Goal: Book appointment/travel/reservation

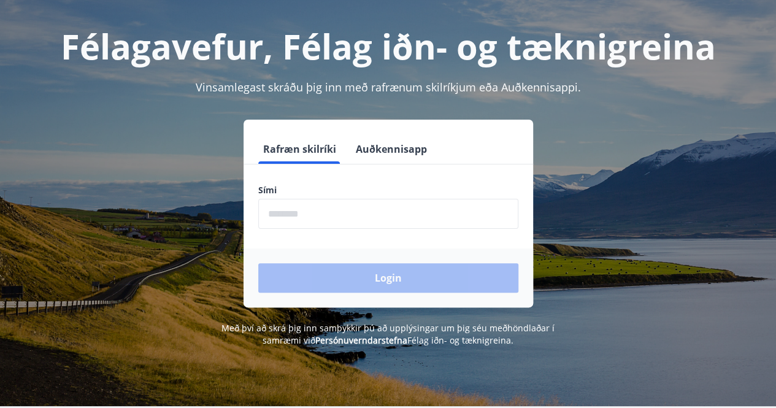
scroll to position [151, 0]
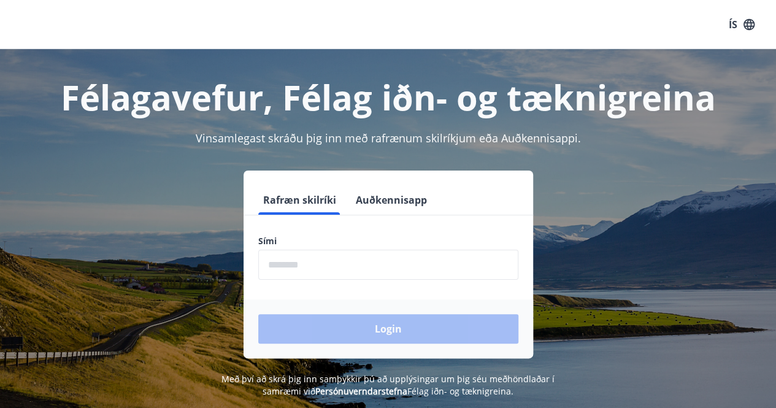
click at [368, 265] on input "phone" at bounding box center [388, 265] width 260 height 30
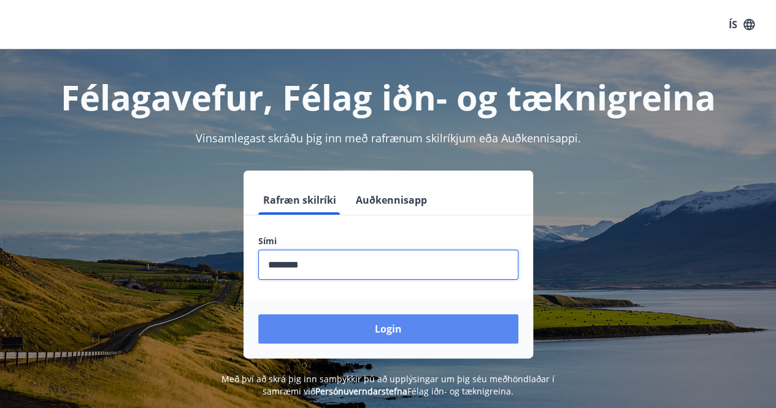
type input "********"
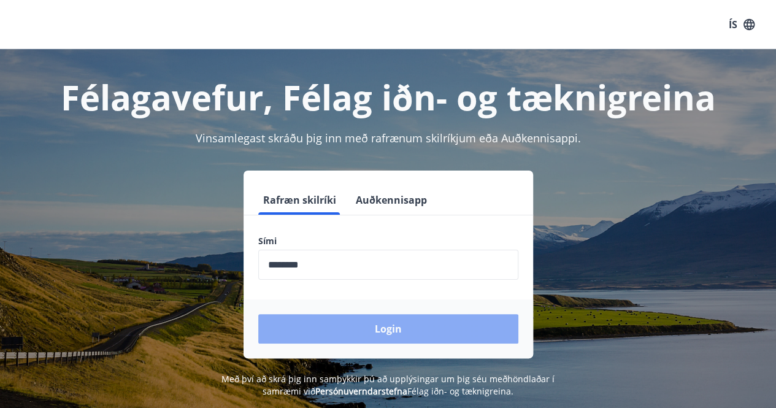
click at [396, 330] on button "Login" at bounding box center [388, 328] width 260 height 29
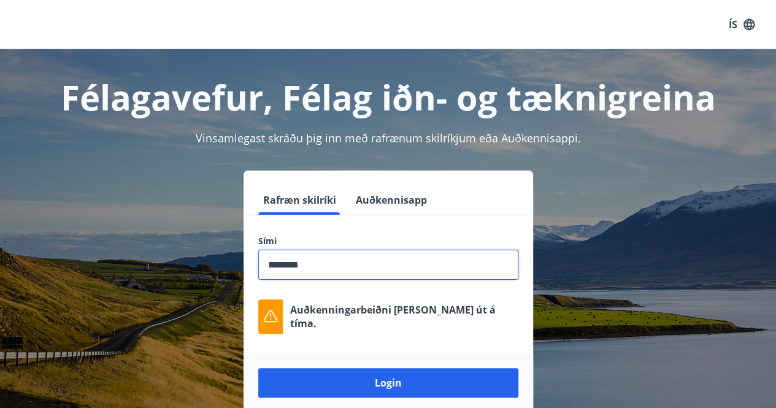
click at [324, 265] on input "phone" at bounding box center [388, 265] width 260 height 30
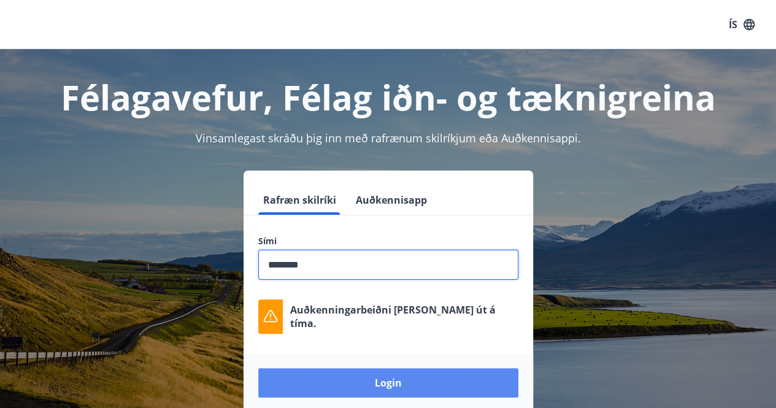
click at [372, 384] on button "Login" at bounding box center [388, 382] width 260 height 29
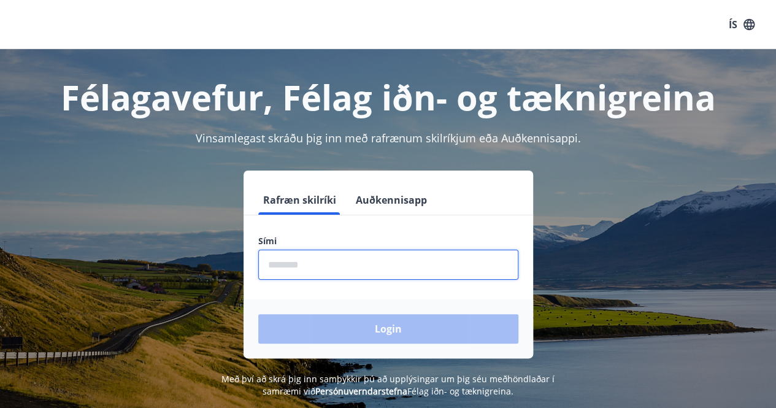
click at [319, 261] on input "phone" at bounding box center [388, 265] width 260 height 30
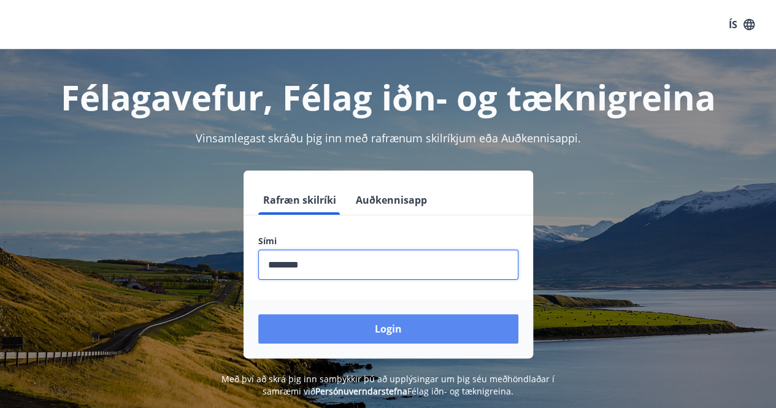
type input "********"
click at [371, 325] on button "Login" at bounding box center [388, 328] width 260 height 29
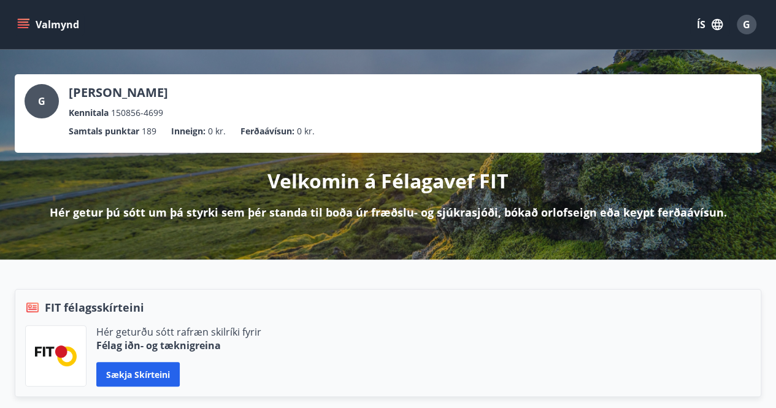
click at [22, 21] on icon "menu" at bounding box center [23, 24] width 12 height 12
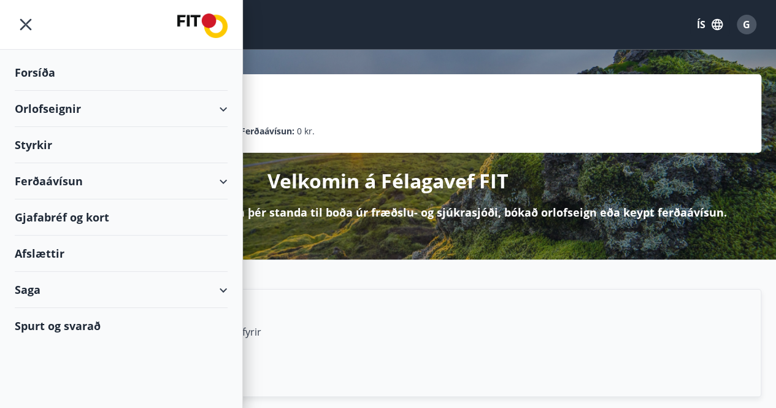
click at [227, 109] on div "Orlofseignir" at bounding box center [121, 109] width 213 height 36
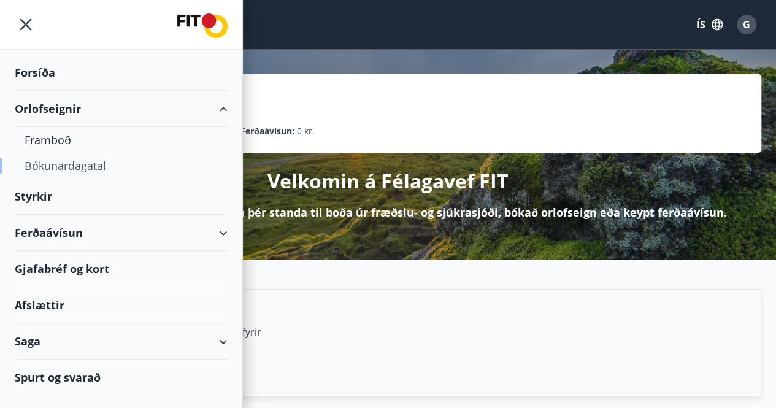
click at [96, 169] on div "Bókunardagatal" at bounding box center [121, 166] width 193 height 26
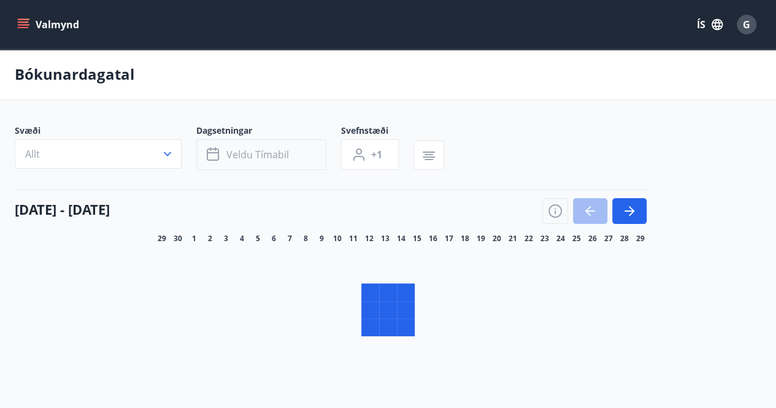
click at [212, 153] on button "Veldu tímabil" at bounding box center [261, 154] width 130 height 31
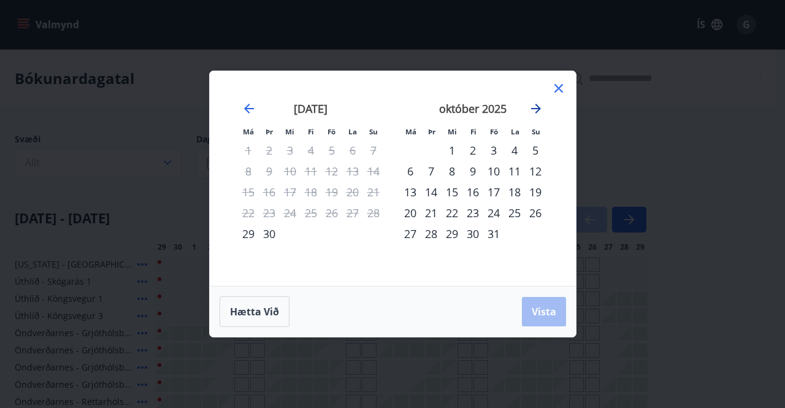
click at [537, 106] on icon "Move forward to switch to the next month." at bounding box center [536, 109] width 10 height 10
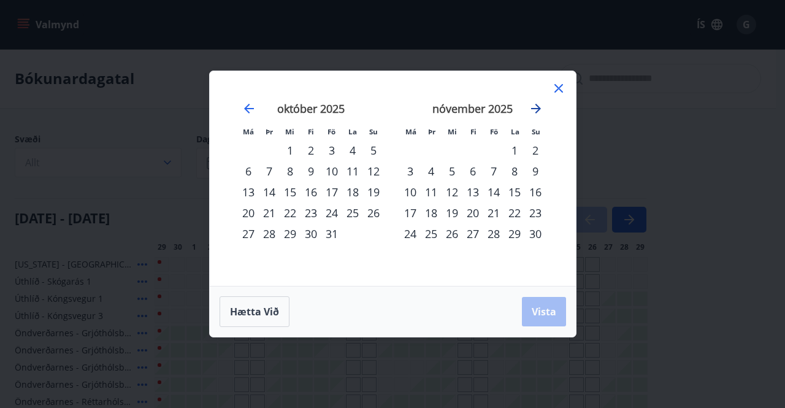
click at [537, 106] on icon "Move forward to switch to the next month." at bounding box center [536, 109] width 10 height 10
click at [495, 150] on div "2" at bounding box center [493, 150] width 21 height 21
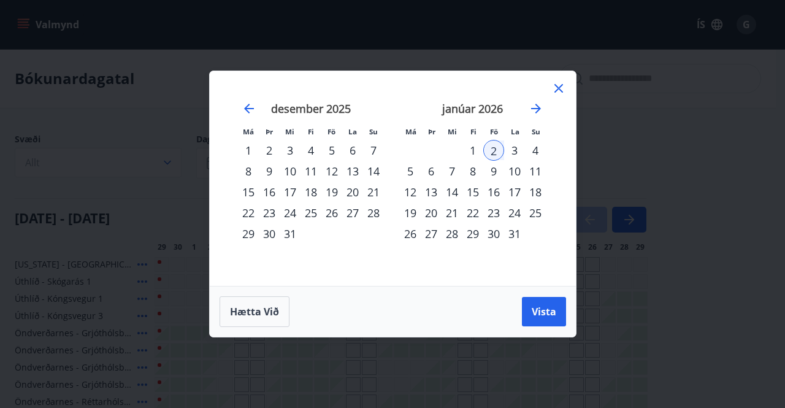
click at [535, 150] on div "4" at bounding box center [535, 150] width 21 height 21
click at [544, 308] on span "Vista" at bounding box center [544, 311] width 25 height 13
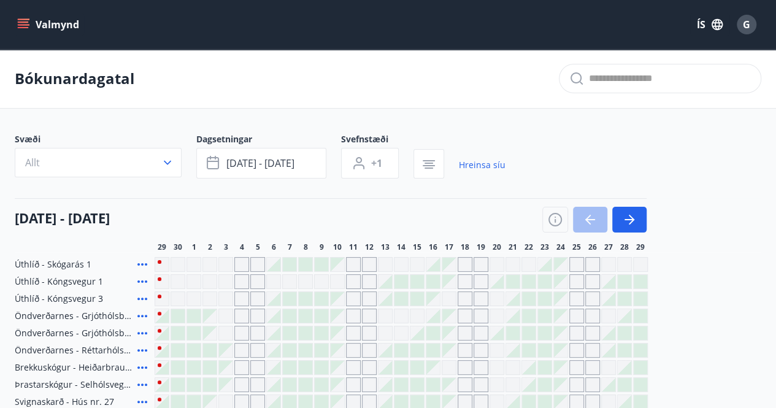
scroll to position [1, 0]
click at [367, 162] on button "+1" at bounding box center [370, 162] width 58 height 31
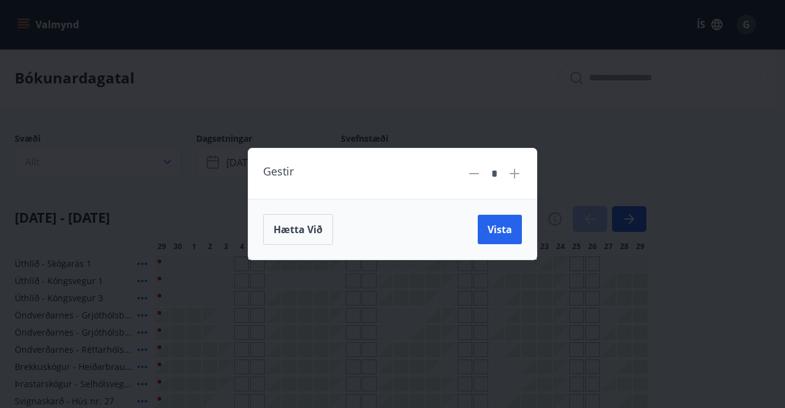
click at [519, 172] on icon at bounding box center [514, 173] width 15 height 15
click at [496, 232] on span "Vista" at bounding box center [499, 229] width 25 height 13
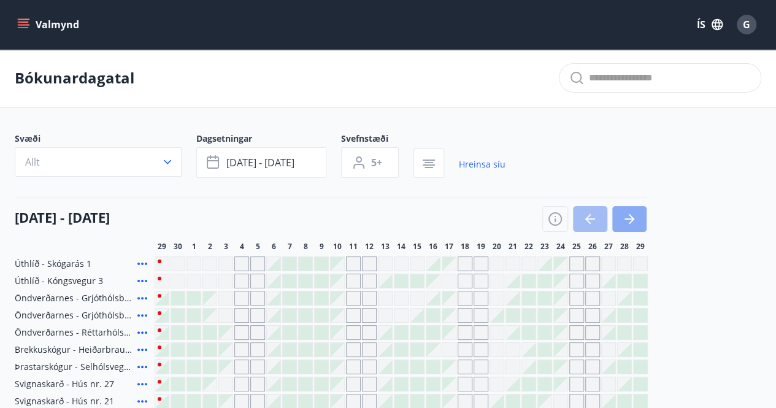
click at [635, 220] on icon "button" at bounding box center [629, 219] width 15 height 15
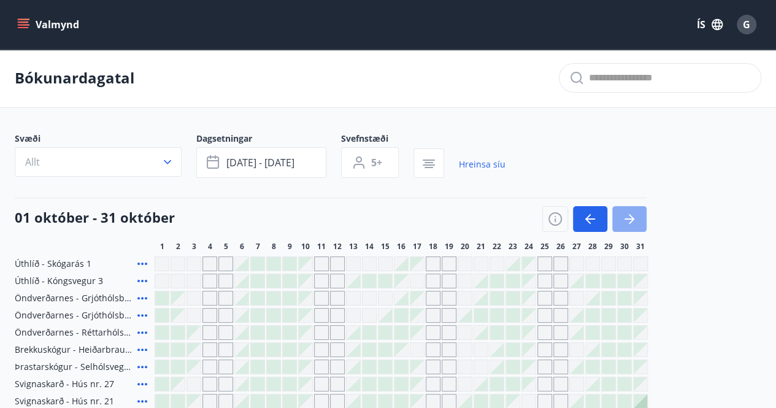
click at [635, 220] on icon "button" at bounding box center [629, 219] width 15 height 15
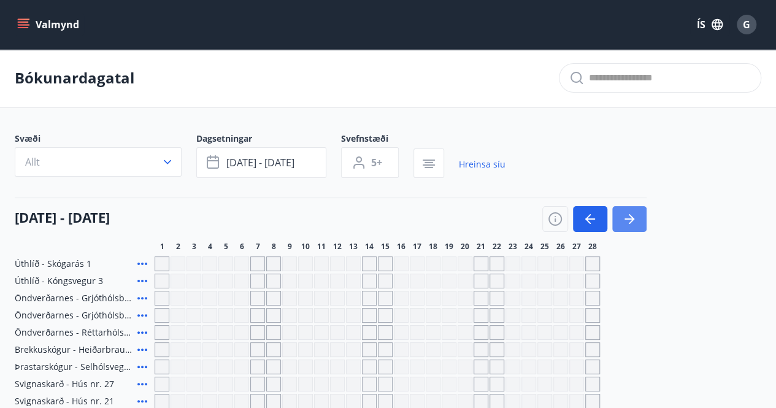
click at [635, 220] on icon "button" at bounding box center [629, 219] width 15 height 15
click at [591, 226] on button "button" at bounding box center [590, 219] width 34 height 26
click at [586, 219] on icon "button" at bounding box center [588, 219] width 6 height 10
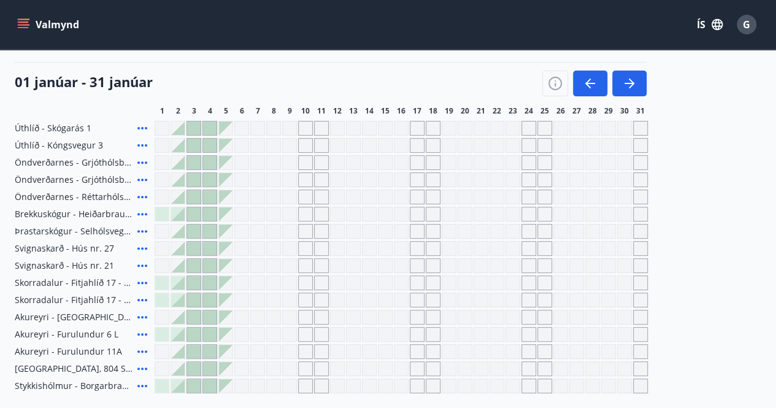
scroll to position [135, 0]
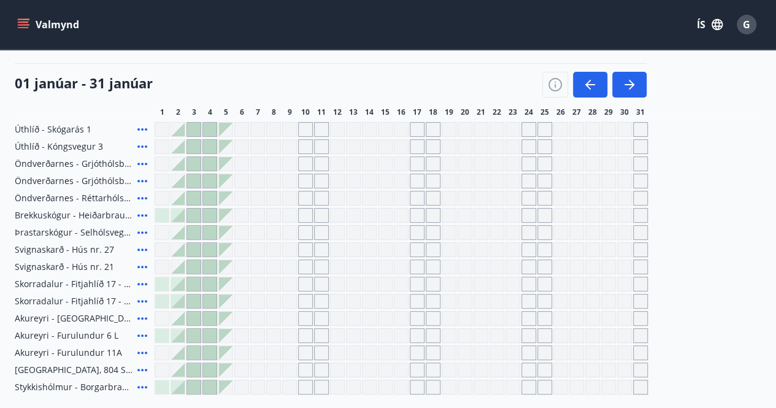
click at [179, 145] on div at bounding box center [177, 146] width 13 height 13
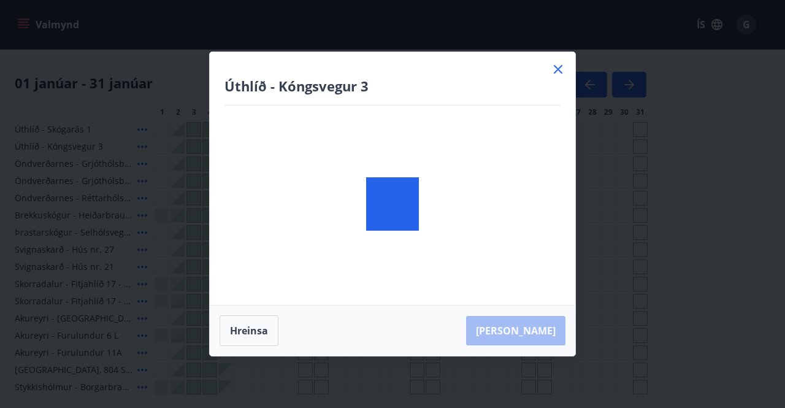
click at [179, 145] on div "Úthlíð - Kóngsvegur 3 Hreinsa Taka Frá" at bounding box center [392, 204] width 785 height 408
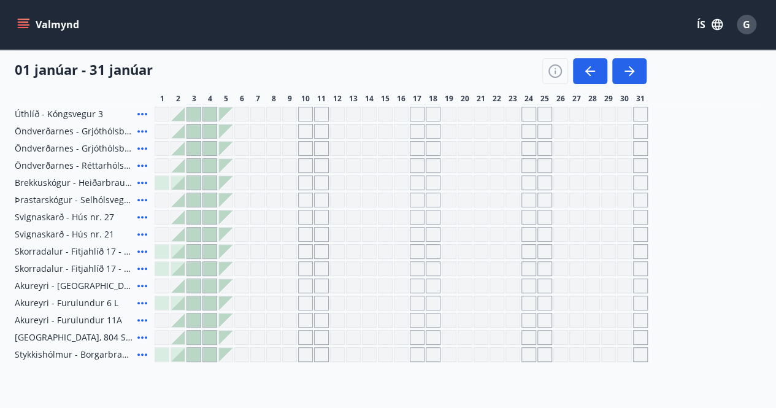
scroll to position [168, 0]
click at [183, 150] on div at bounding box center [177, 147] width 13 height 13
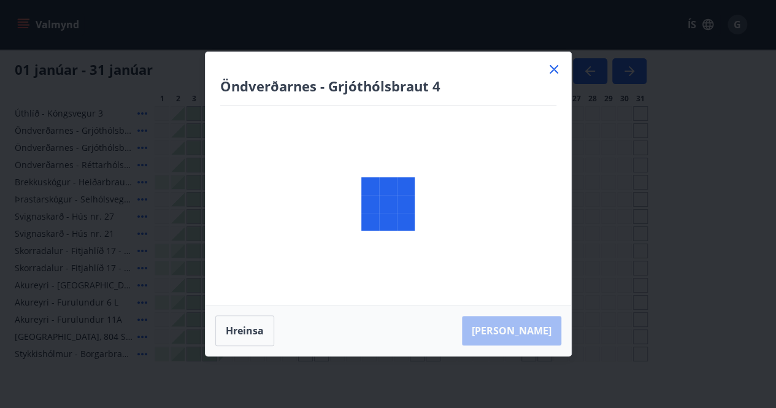
scroll to position [0, 0]
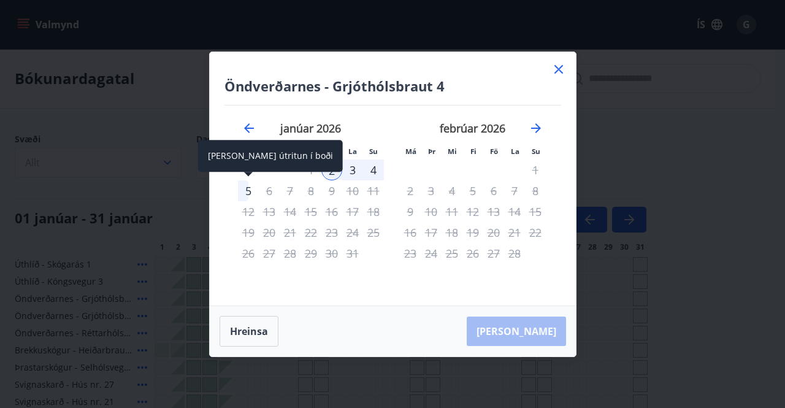
click at [248, 194] on div "5" at bounding box center [248, 190] width 21 height 21
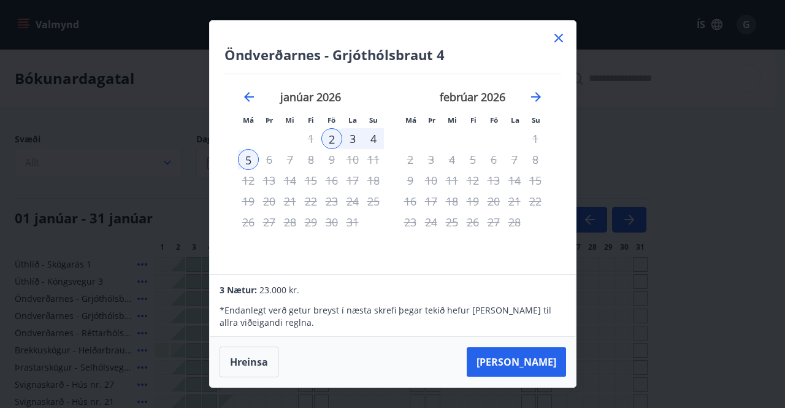
click at [555, 39] on icon at bounding box center [558, 38] width 15 height 15
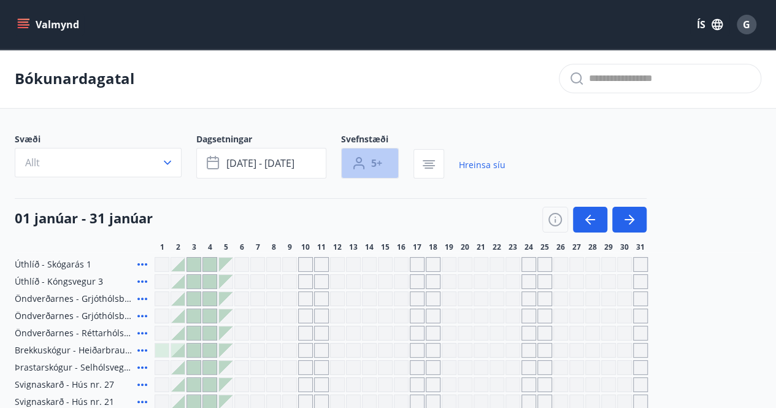
click at [392, 160] on button "5+" at bounding box center [370, 163] width 58 height 31
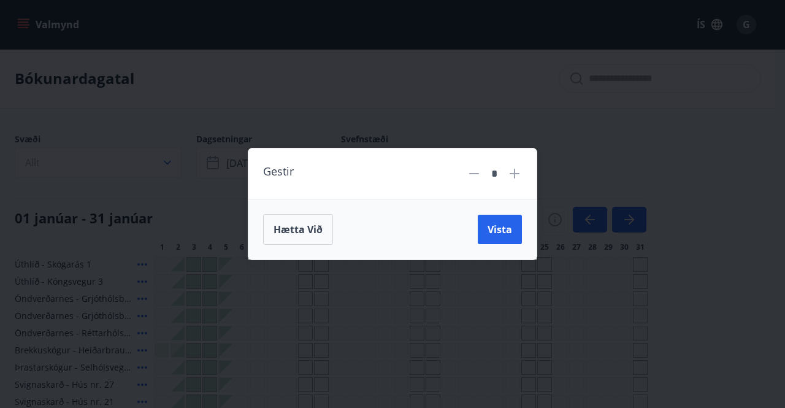
click at [477, 170] on icon at bounding box center [474, 173] width 15 height 15
click at [511, 237] on button "Vista" at bounding box center [500, 229] width 44 height 29
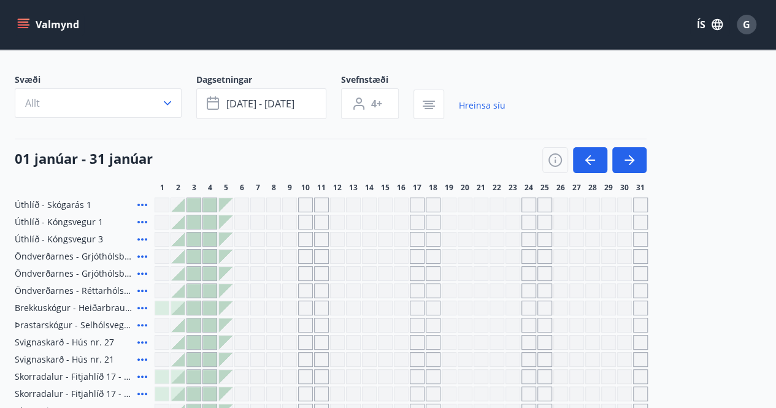
scroll to position [56, 0]
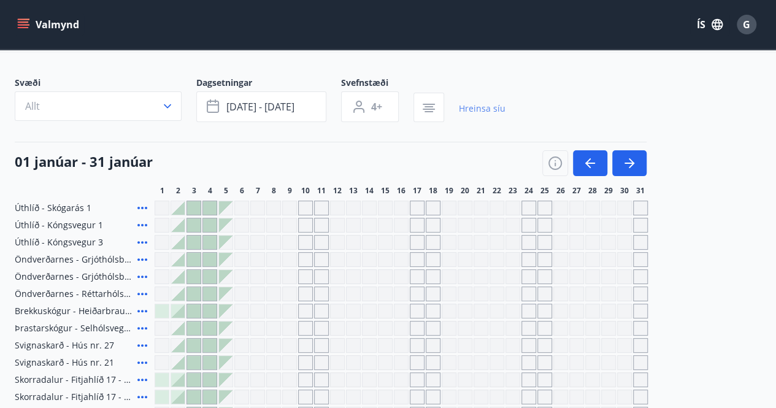
click at [487, 115] on link "Hreinsa síu" at bounding box center [482, 108] width 47 height 27
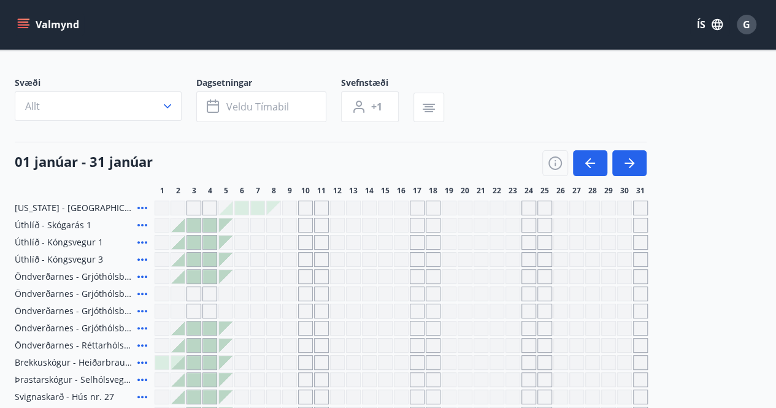
type input "*"
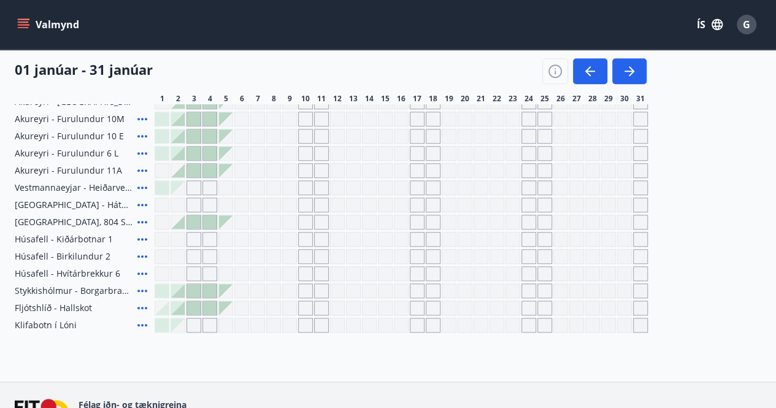
scroll to position [474, 0]
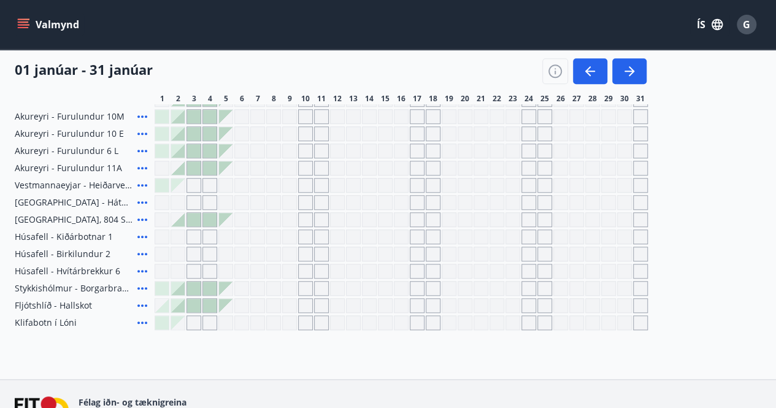
click at [141, 236] on icon at bounding box center [142, 236] width 15 height 15
click at [83, 236] on span "Húsafell - Kiðárbotnar 1" at bounding box center [64, 237] width 98 height 12
click at [178, 235] on div "Gráir dagar eru ekki bókanlegir" at bounding box center [177, 236] width 15 height 15
click at [180, 217] on div "[US_STATE] - Orlando Úthlíð - Skógarás 1 Úthlíð - Kóngsvegur 1 Úthlíð - Kóngsve…" at bounding box center [388, 56] width 746 height 547
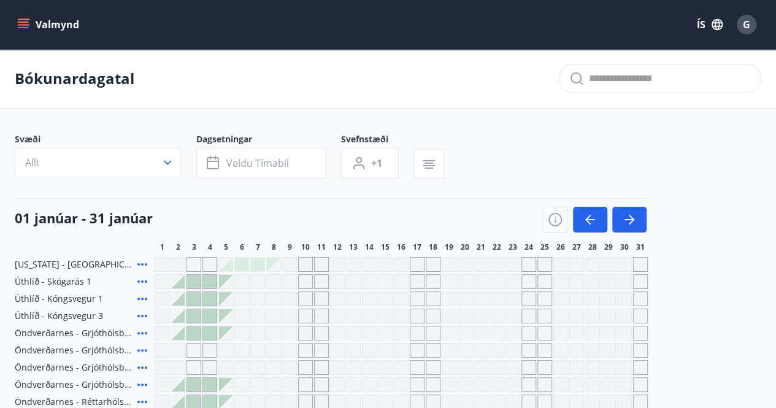
click at [22, 20] on icon "menu" at bounding box center [23, 24] width 12 height 12
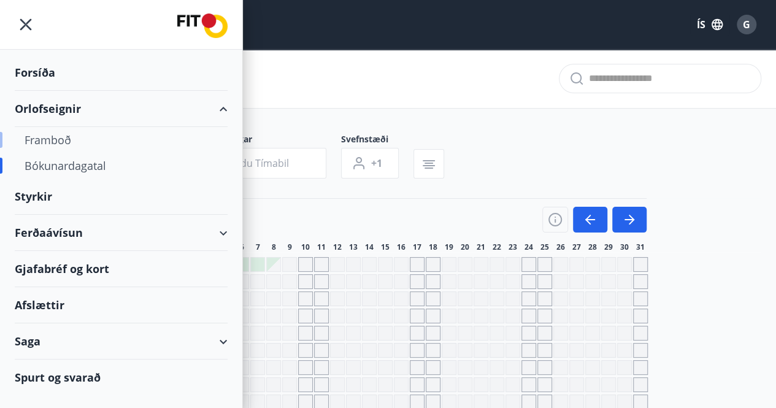
click at [66, 138] on div "Framboð" at bounding box center [121, 140] width 193 height 26
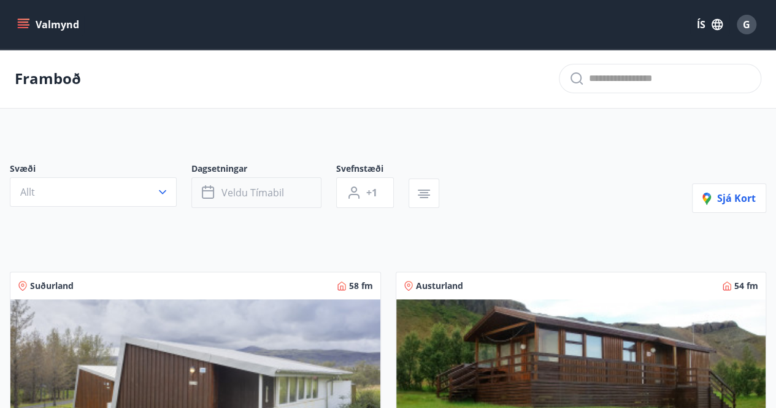
click at [264, 186] on span "Veldu tímabil" at bounding box center [252, 192] width 63 height 13
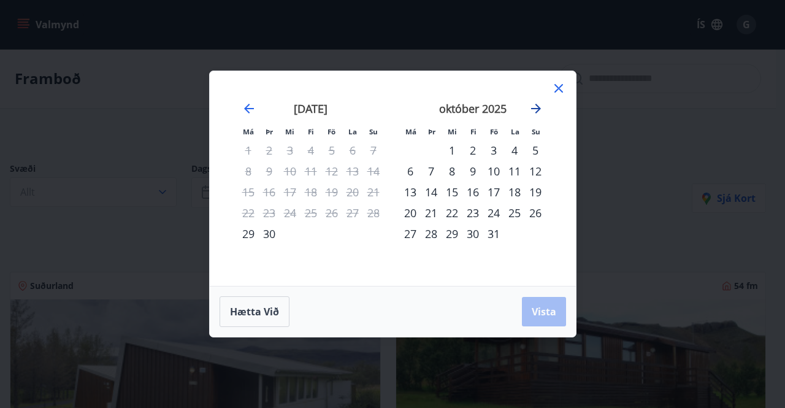
click at [535, 104] on icon "Move forward to switch to the next month." at bounding box center [535, 108] width 15 height 15
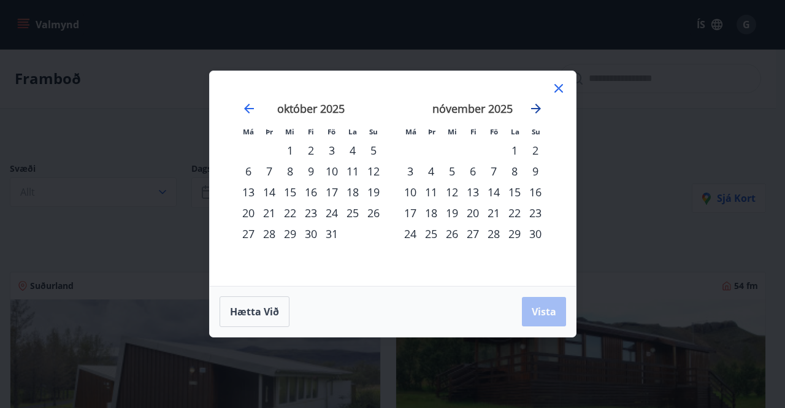
click at [535, 104] on icon "Move forward to switch to the next month." at bounding box center [535, 108] width 15 height 15
click at [495, 151] on div "2" at bounding box center [493, 150] width 21 height 21
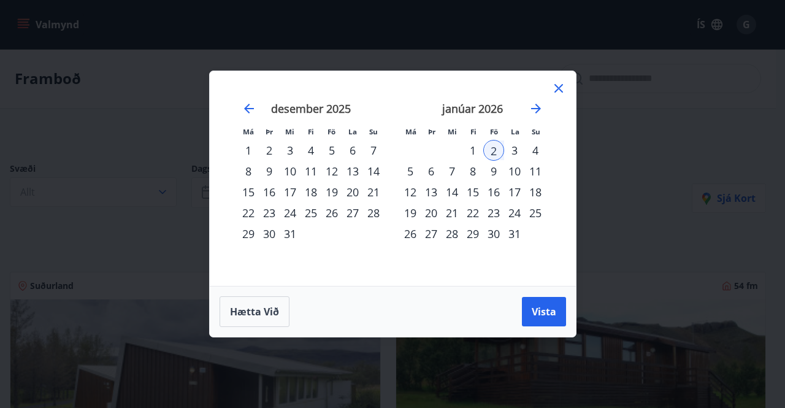
click at [411, 172] on div "5" at bounding box center [410, 171] width 21 height 21
click at [545, 319] on button "Vista" at bounding box center [544, 311] width 44 height 29
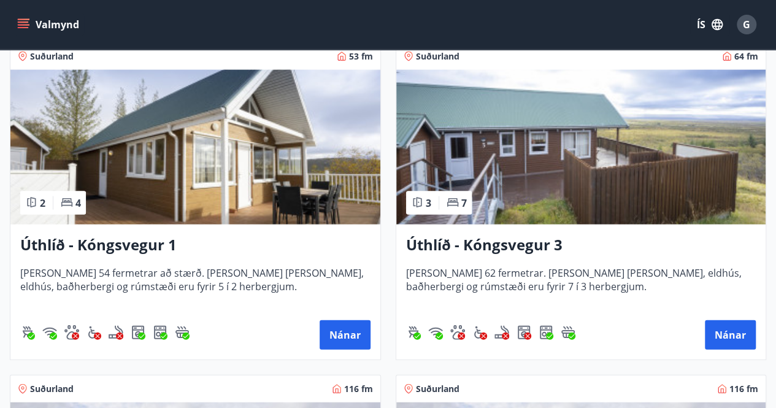
scroll to position [1165, 0]
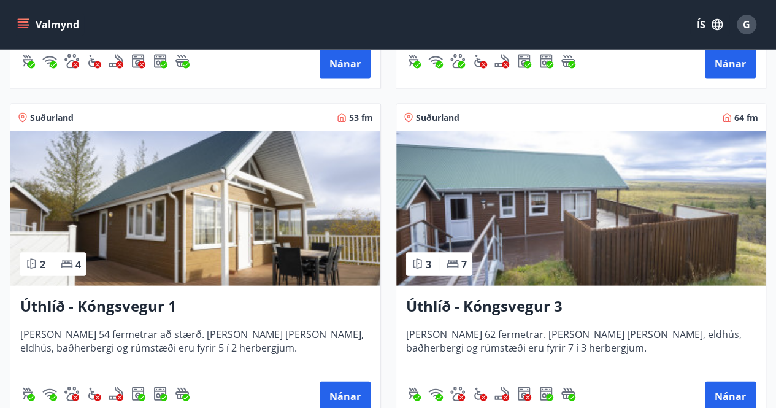
click at [567, 207] on img at bounding box center [581, 208] width 370 height 155
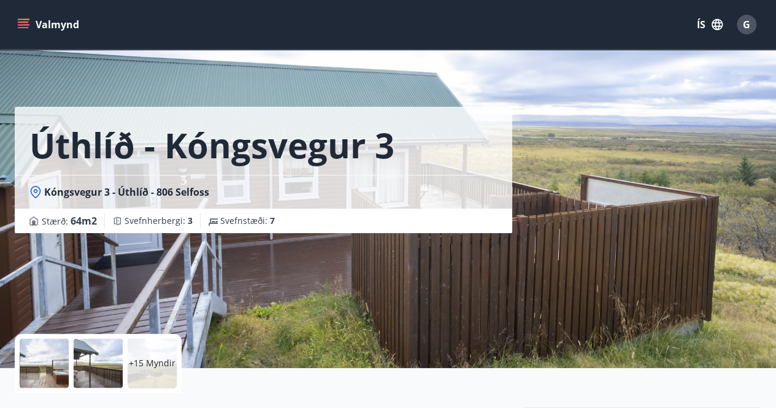
click at [162, 353] on div "+15 Myndir" at bounding box center [152, 362] width 49 height 49
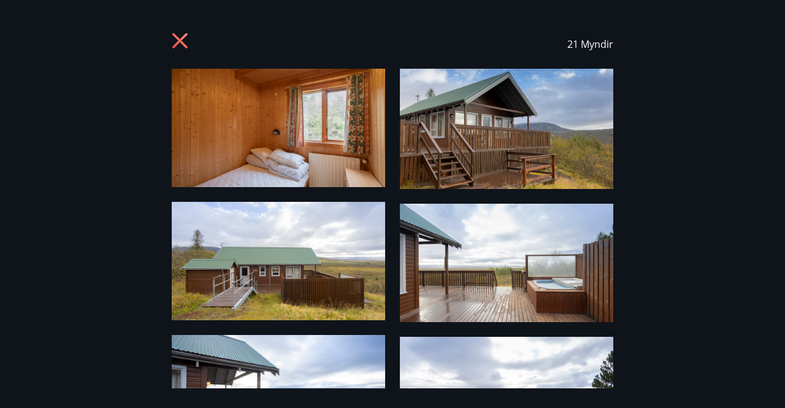
click at [177, 41] on icon at bounding box center [182, 42] width 20 height 20
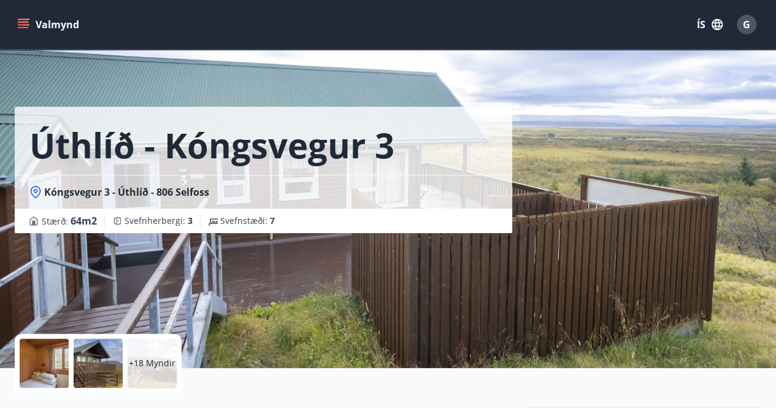
click at [20, 26] on icon "menu" at bounding box center [23, 24] width 12 height 12
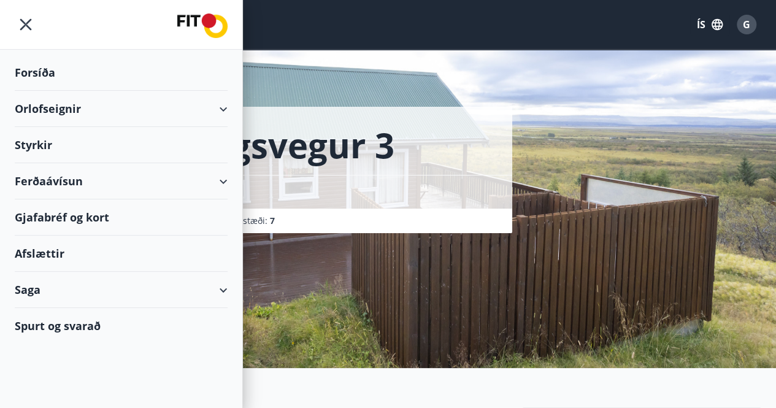
click at [218, 112] on div "Orlofseignir" at bounding box center [121, 109] width 213 height 36
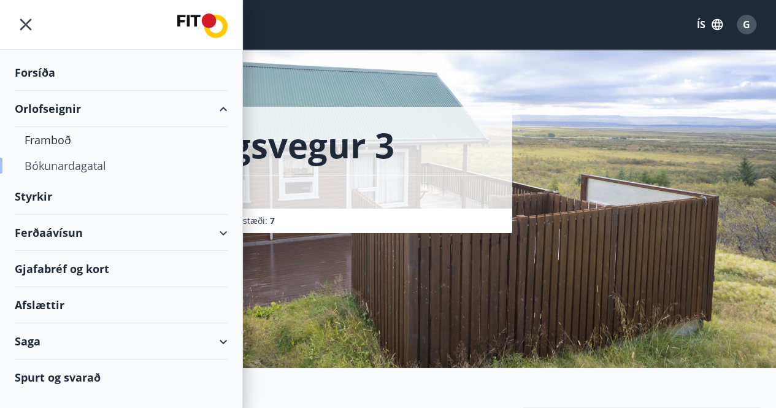
click at [74, 167] on div "Bókunardagatal" at bounding box center [121, 166] width 193 height 26
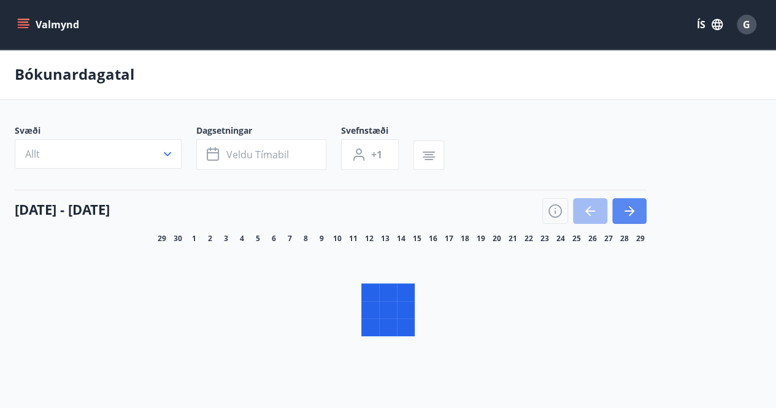
click at [626, 211] on button "button" at bounding box center [629, 211] width 34 height 26
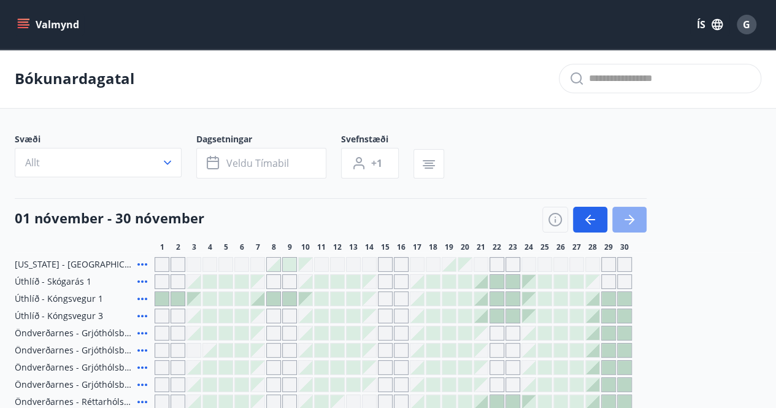
click at [630, 215] on icon "button" at bounding box center [629, 219] width 15 height 15
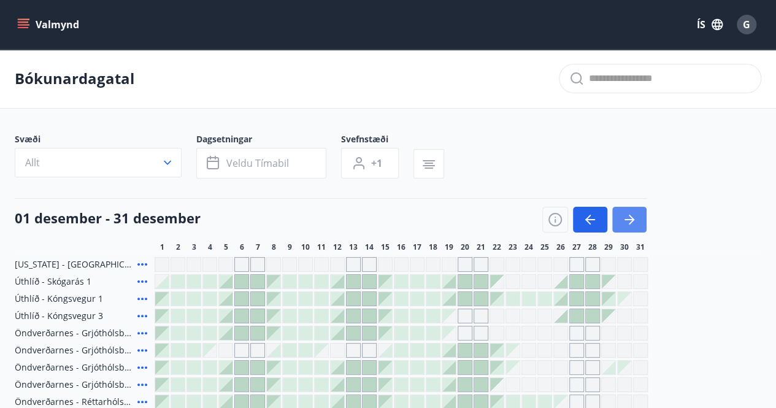
click at [630, 215] on icon "button" at bounding box center [629, 219] width 15 height 15
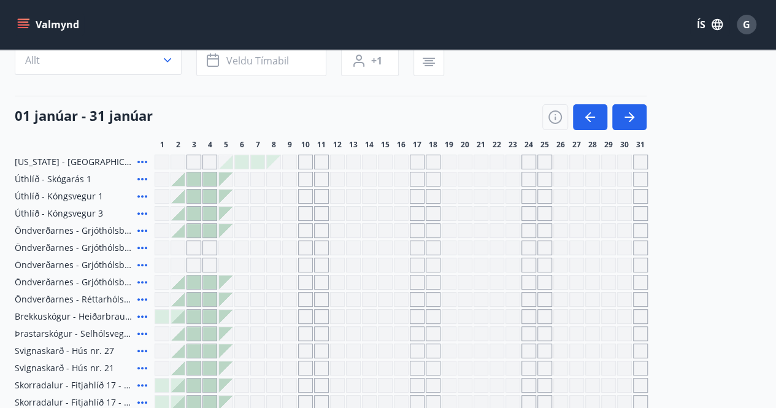
scroll to position [102, 0]
